Goal: Complete application form

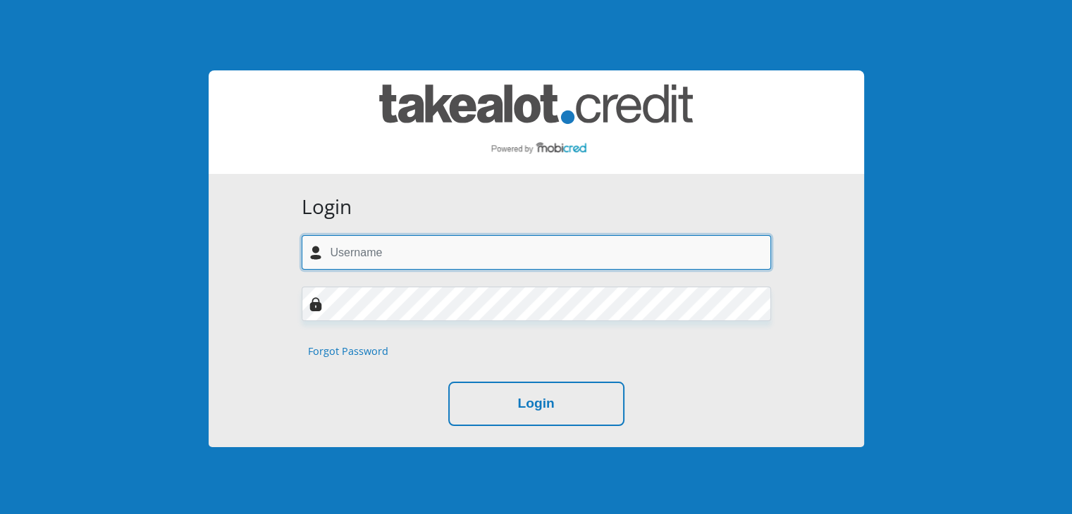
click at [338, 250] on input "text" at bounding box center [536, 252] width 469 height 35
type input "[EMAIL_ADDRESS][DOMAIN_NAME]"
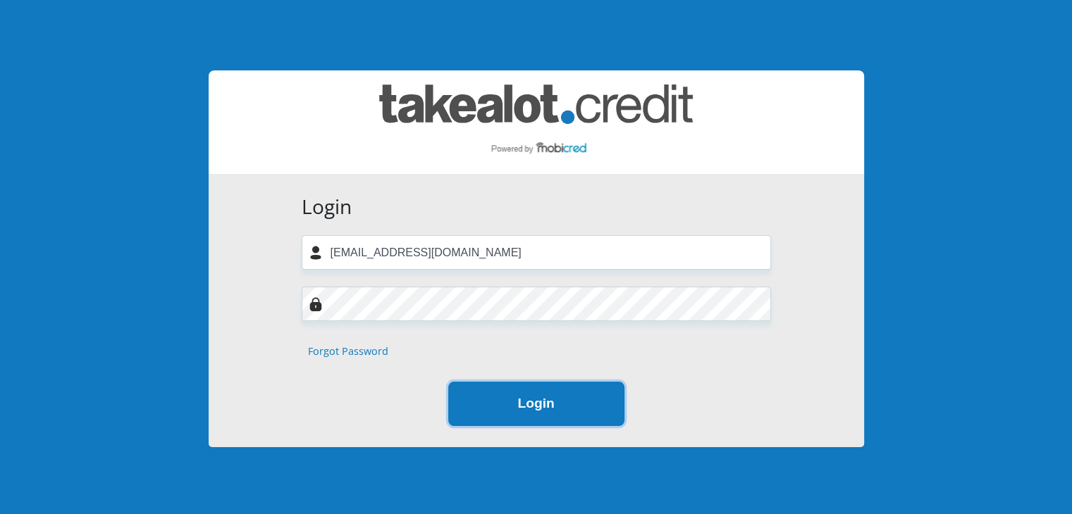
click at [579, 407] on button "Login" at bounding box center [536, 404] width 176 height 44
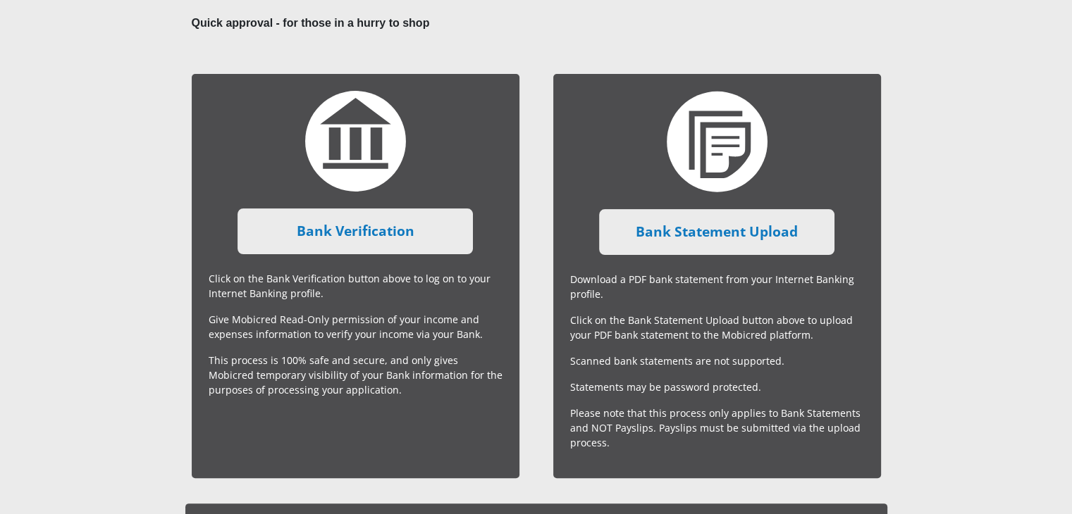
scroll to position [282, 0]
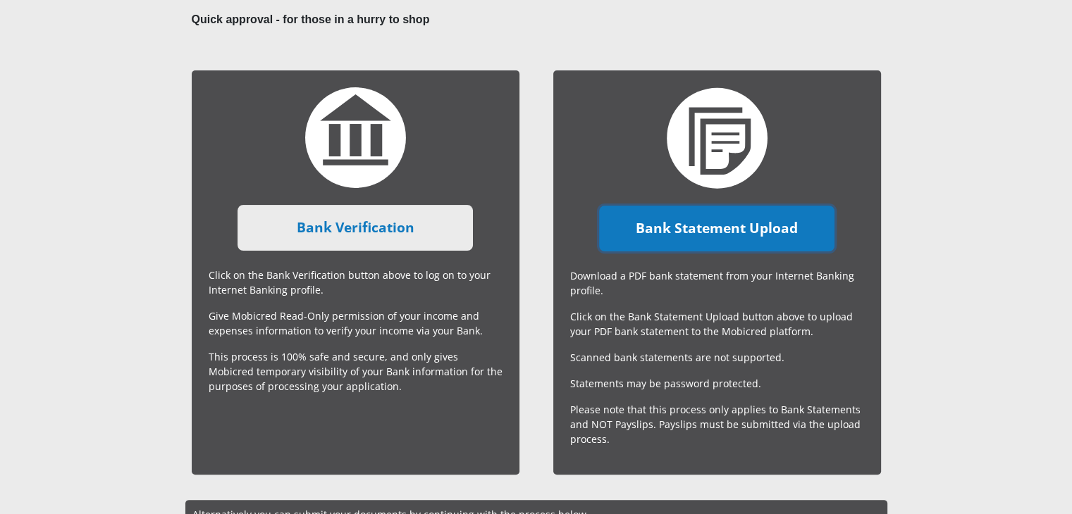
click at [685, 228] on link "Bank Statement Upload" at bounding box center [716, 229] width 235 height 46
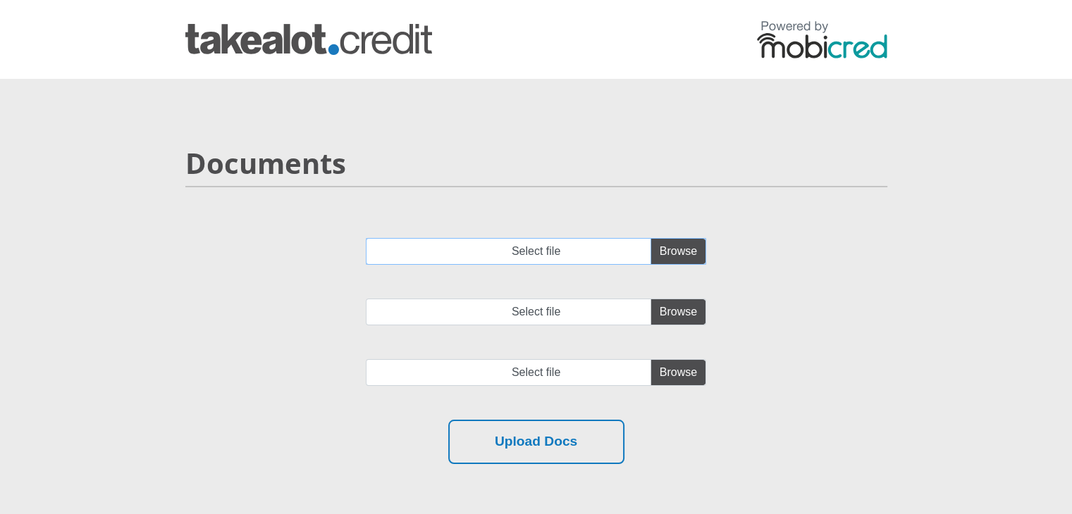
click at [674, 253] on input "Select file" at bounding box center [536, 251] width 340 height 27
